Goal: Understand process/instructions: Learn how to perform a task or action

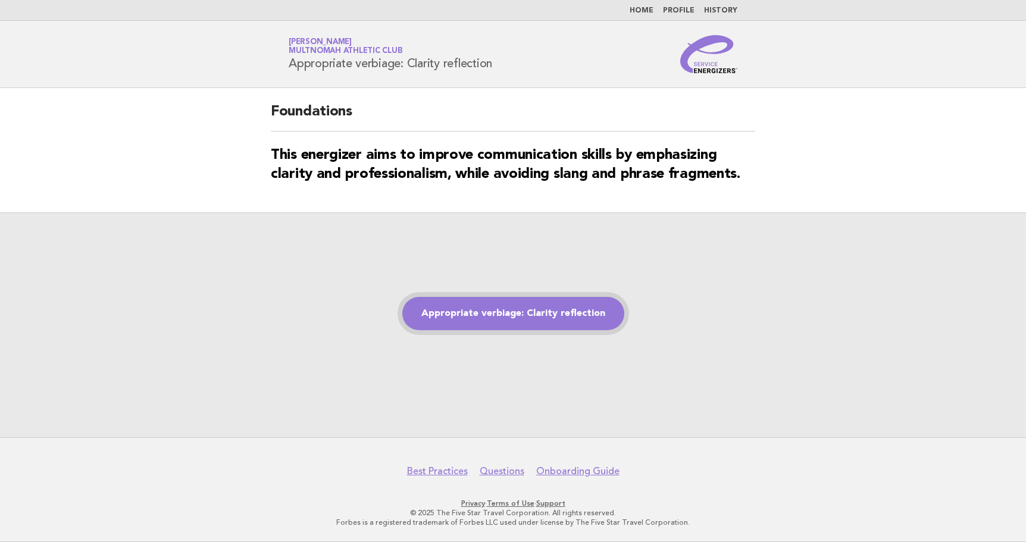
click at [459, 309] on link "Appropriate verbiage: Clarity reflection" at bounding box center [513, 313] width 222 height 33
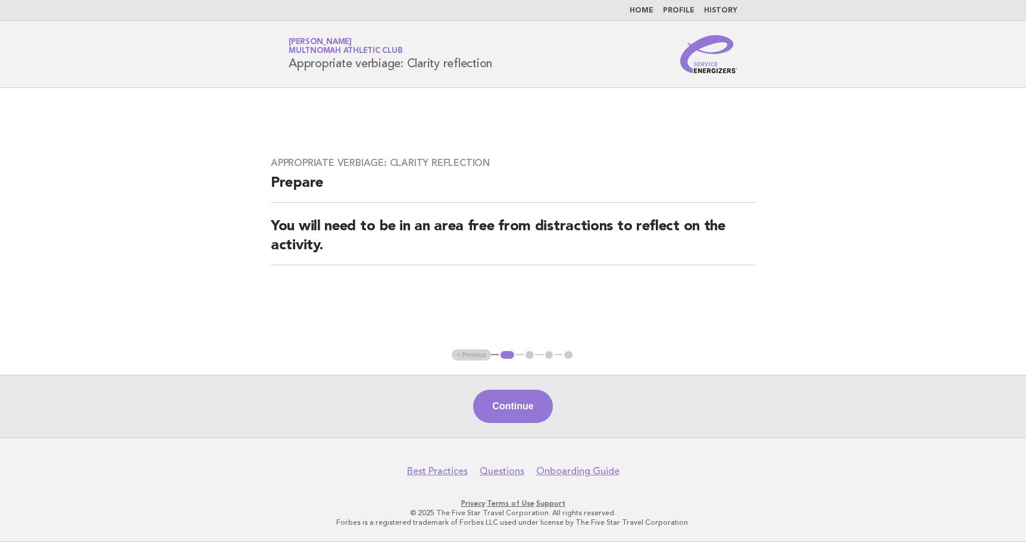
drag, startPoint x: 831, startPoint y: 155, endPoint x: 729, endPoint y: 210, distance: 115.5
click at [729, 210] on div "Appropriate verbiage: Clarity reflection Prepare You will need to be in an area…" at bounding box center [512, 218] width 513 height 151
click at [548, 413] on button "Continue" at bounding box center [512, 406] width 79 height 33
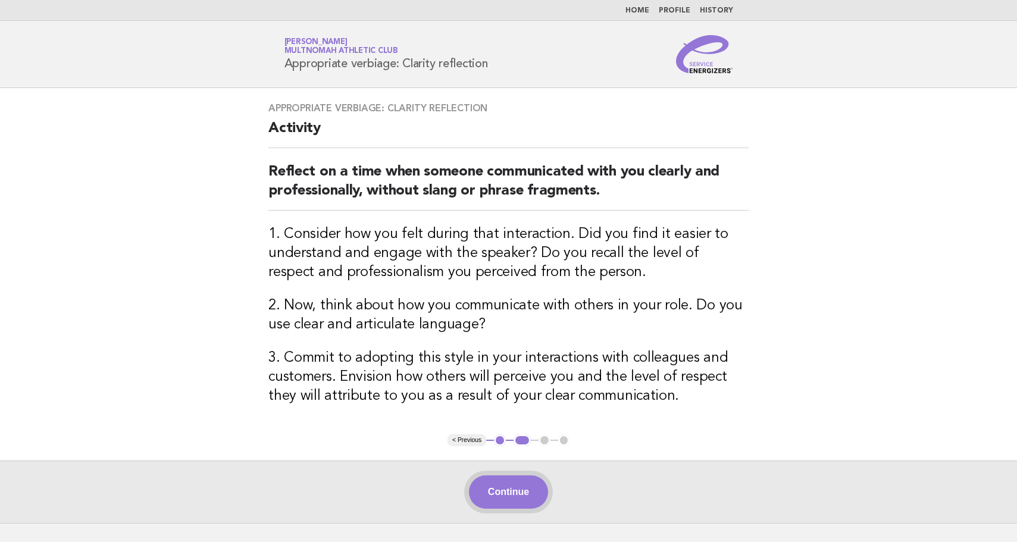
click at [509, 497] on button "Continue" at bounding box center [508, 491] width 79 height 33
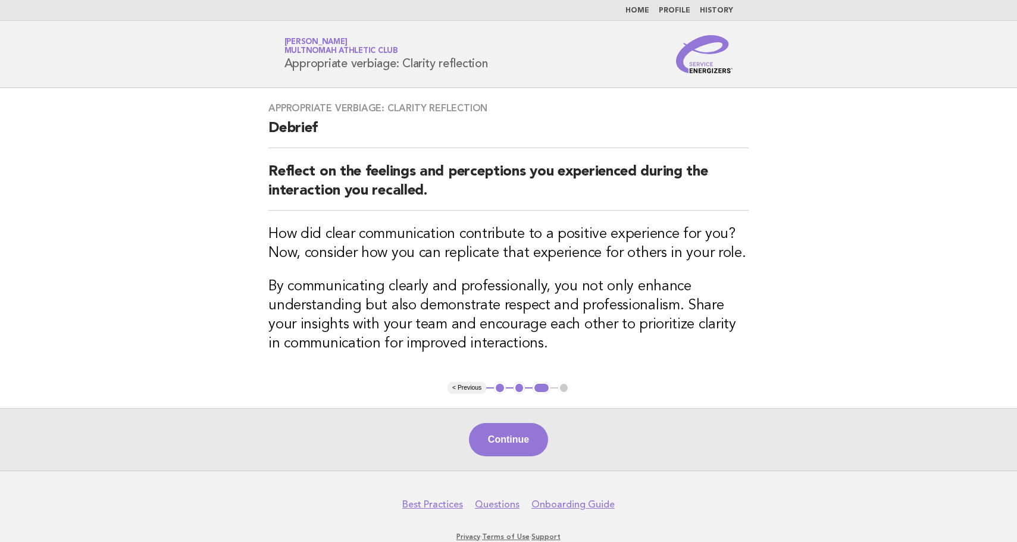
click at [880, 197] on main "Appropriate verbiage: Clarity reflection Debrief Reflect on the feelings and pe…" at bounding box center [508, 279] width 1017 height 382
click at [504, 444] on button "Continue" at bounding box center [508, 439] width 79 height 33
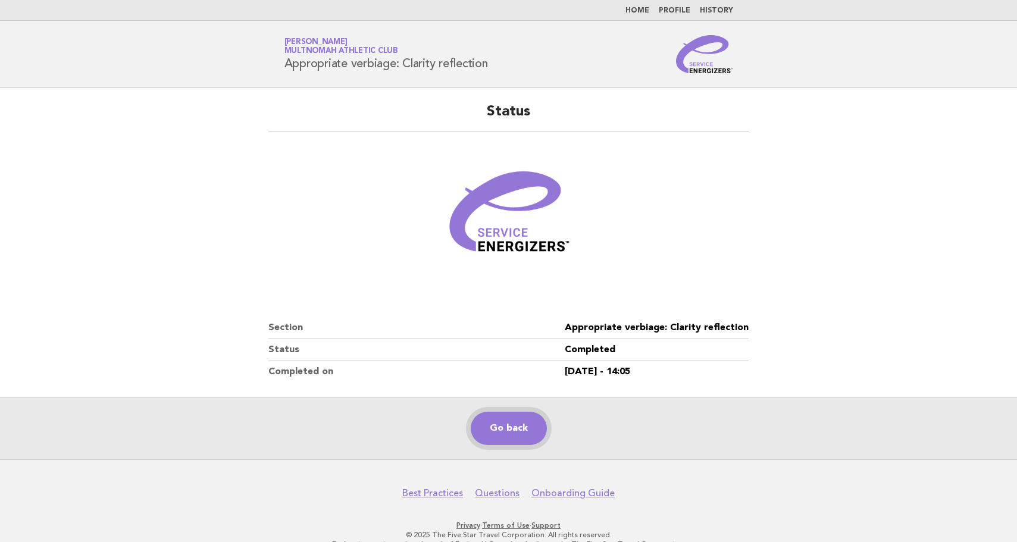
click at [532, 432] on link "Go back" at bounding box center [509, 428] width 76 height 33
